Goal: Task Accomplishment & Management: Use online tool/utility

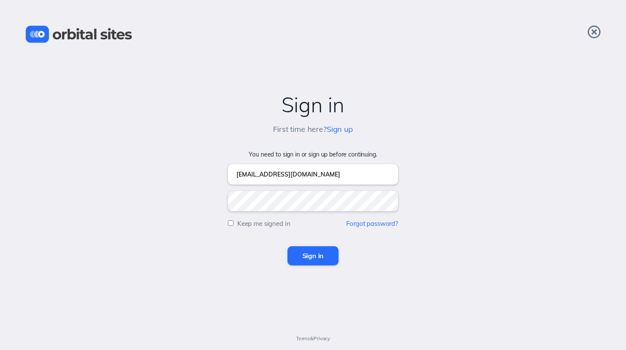
click at [317, 252] on input "Sign in" at bounding box center [313, 255] width 51 height 19
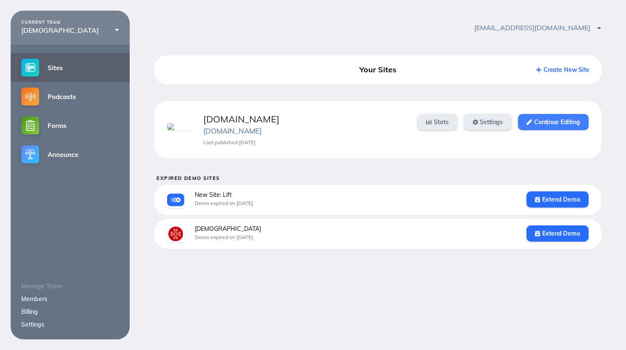
click at [536, 126] on link "Continue Editing" at bounding box center [553, 122] width 70 height 16
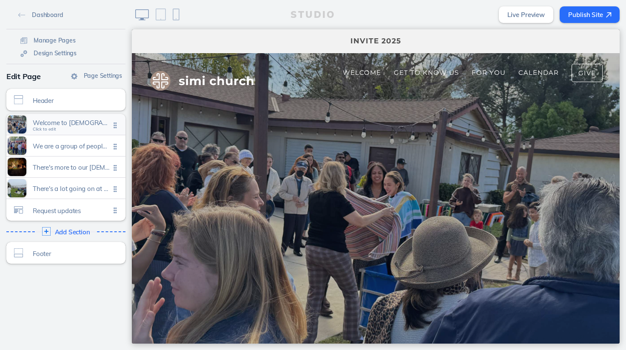
click at [62, 124] on span "Welcome to [DEMOGRAPHIC_DATA]" at bounding box center [71, 122] width 77 height 7
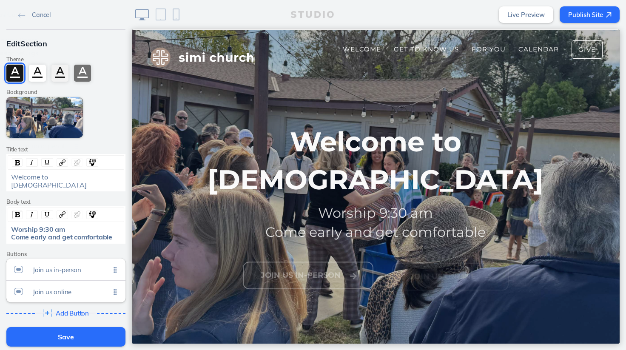
scroll to position [24, 0]
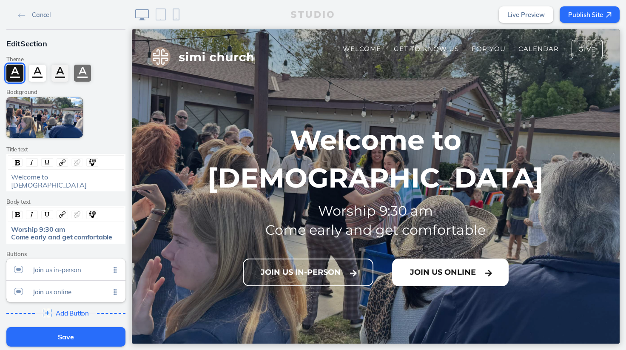
click at [444, 259] on button "Join Us Online" at bounding box center [450, 273] width 117 height 28
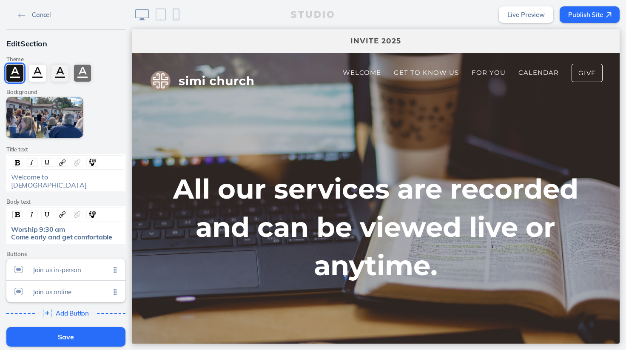
click at [30, 17] on link "Cancel" at bounding box center [34, 14] width 39 height 13
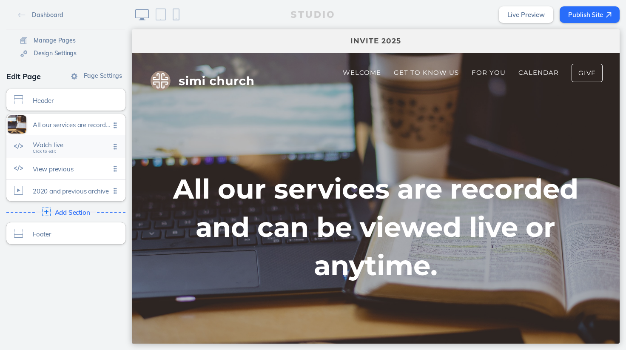
click at [58, 149] on span "Watch live Click to edit" at bounding box center [71, 146] width 77 height 7
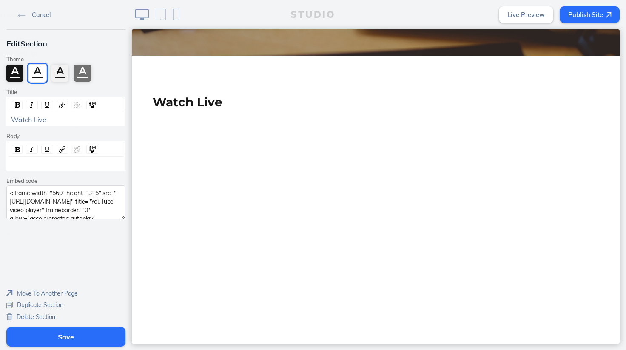
scroll to position [356, 0]
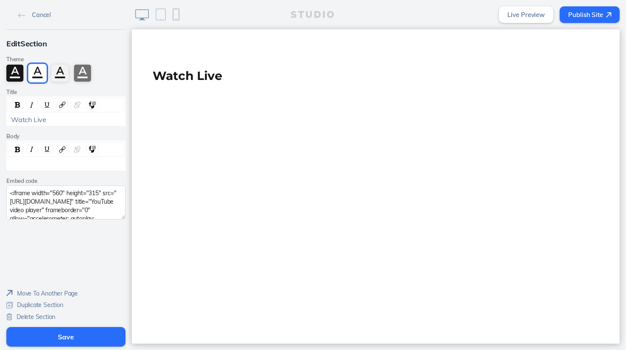
click at [34, 212] on textarea "<iframe width="560" height="315" src="https://www.youtube.com/embed/JEZD0dQ3vAc…" at bounding box center [65, 202] width 119 height 34
paste textarea "XzdD7O8LNow?si=JeJzqG2vKpCnrkM_"
type textarea "<iframe width="560" height="315" src="https://www.youtube.com/embed/XzdD7O8LNow…"
click at [67, 340] on button "Save" at bounding box center [65, 337] width 119 height 20
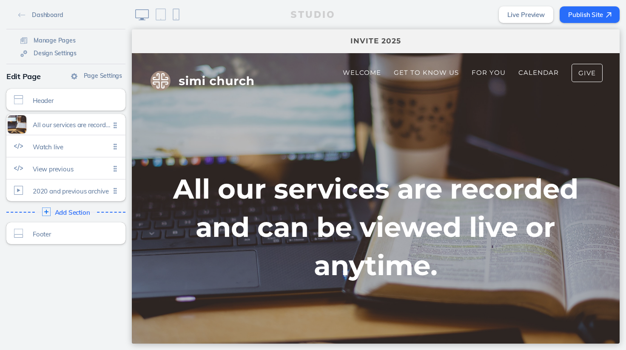
click at [583, 12] on button "Publish Site" at bounding box center [590, 14] width 60 height 17
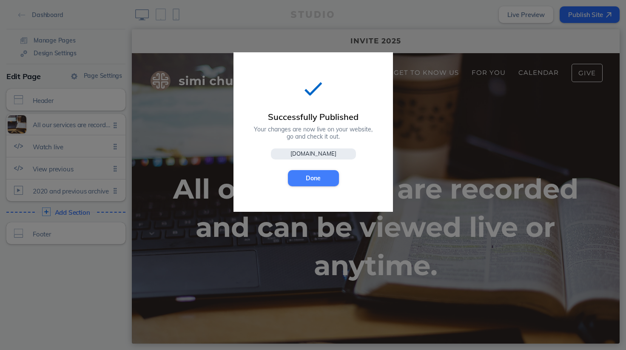
click at [307, 180] on button "Done" at bounding box center [313, 178] width 51 height 16
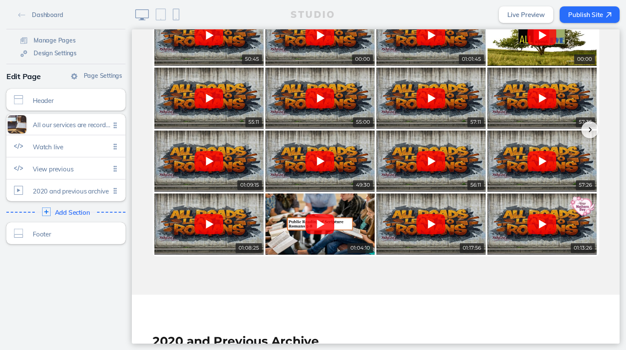
scroll to position [693, 0]
